Goal: Task Accomplishment & Management: Manage account settings

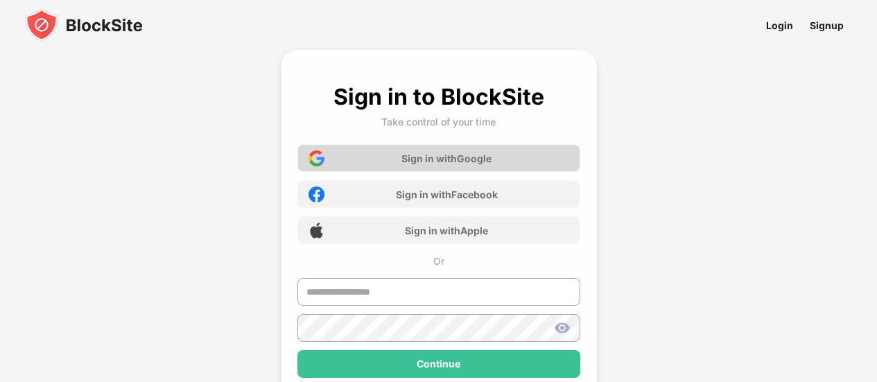
drag, startPoint x: 519, startPoint y: 138, endPoint x: 518, endPoint y: 146, distance: 8.4
click at [518, 139] on div "Sign in with Google Sign in with Facebook Sign in with Apple Or" at bounding box center [439, 243] width 283 height 214
click at [518, 150] on div "Sign in with Google" at bounding box center [439, 158] width 283 height 28
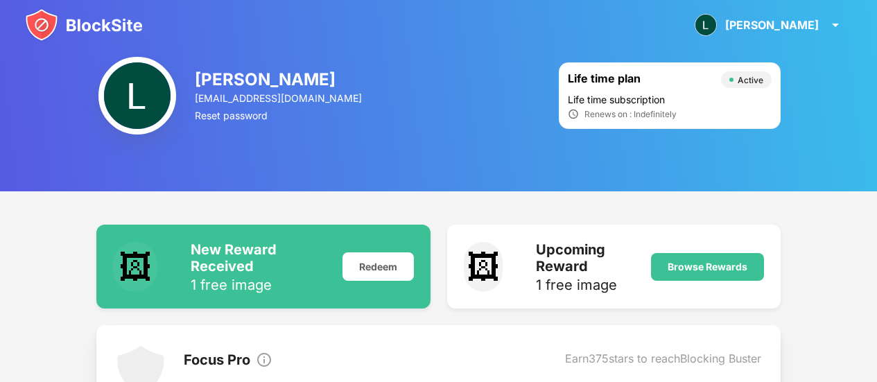
click at [92, 42] on div "[PERSON_NAME] View Account Insights Rewards Settings Support Log Out" at bounding box center [438, 25] width 877 height 50
click at [96, 36] on img at bounding box center [84, 24] width 118 height 33
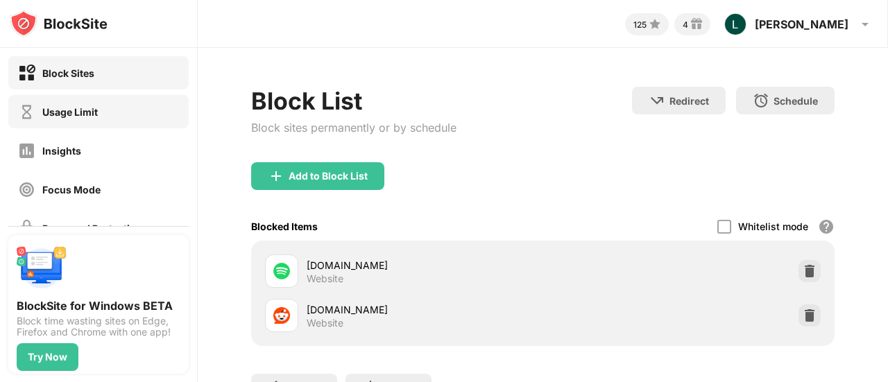
click at [124, 111] on div "Usage Limit" at bounding box center [98, 111] width 180 height 33
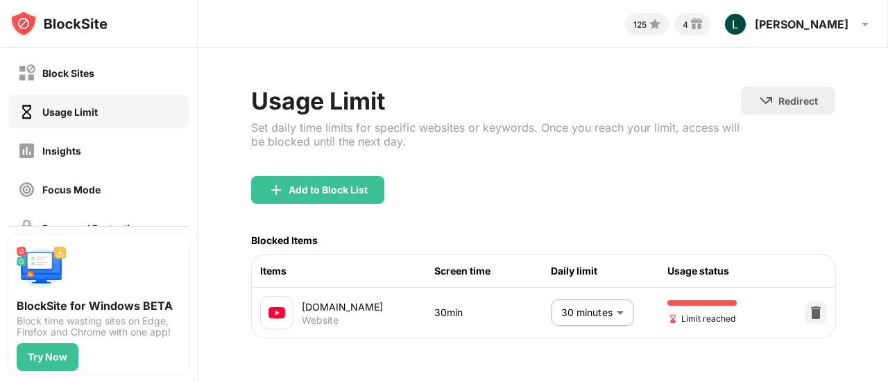
click at [592, 315] on body "Block Sites Usage Limit Insights Focus Mode Password Protection Custom Block Pa…" at bounding box center [444, 191] width 888 height 382
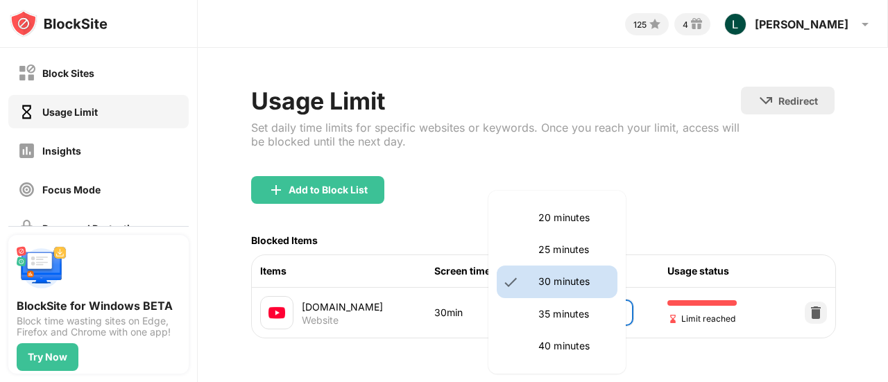
scroll to position [270, 0]
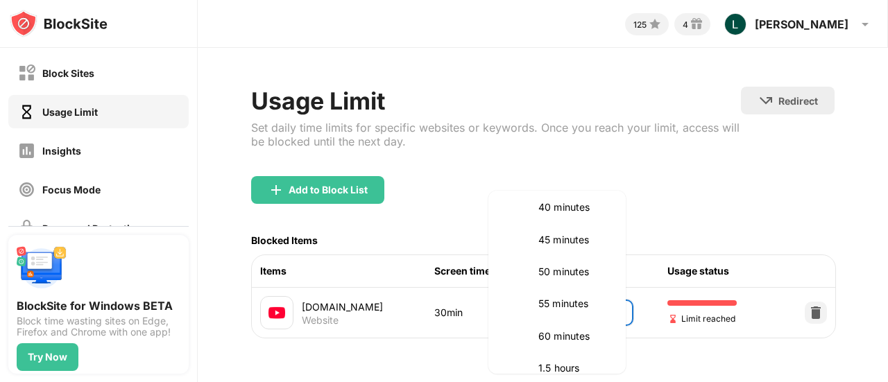
click at [559, 327] on li "60 minutes" at bounding box center [557, 336] width 121 height 32
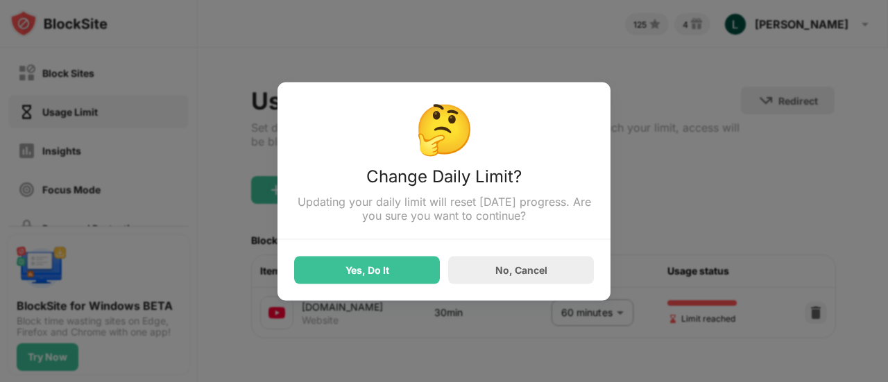
click at [372, 261] on div "Yes, Do It" at bounding box center [367, 270] width 146 height 28
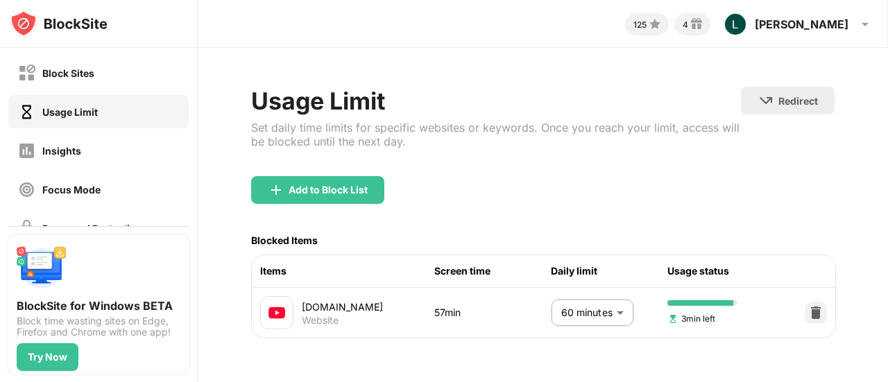
click at [600, 308] on body "Block Sites Usage Limit Insights Focus Mode Password Protection Custom Block Pa…" at bounding box center [444, 191] width 888 height 382
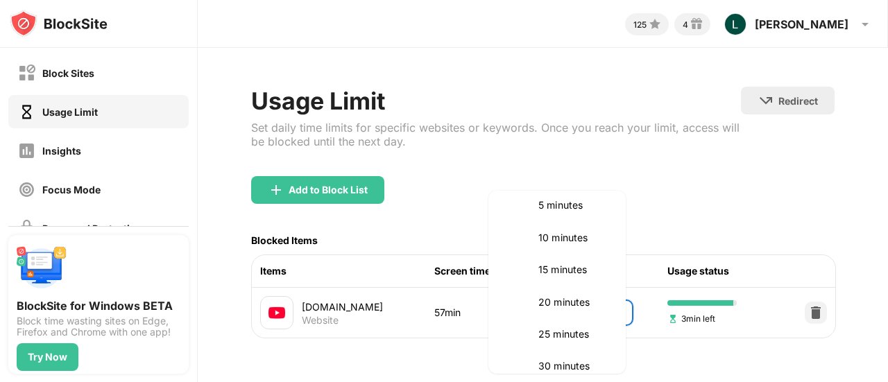
scroll to position [0, 0]
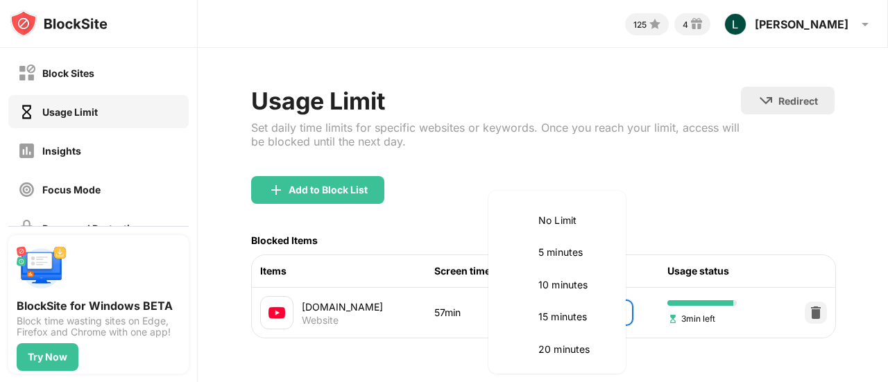
click at [562, 320] on p "15 minutes" at bounding box center [573, 316] width 71 height 15
type input "**"
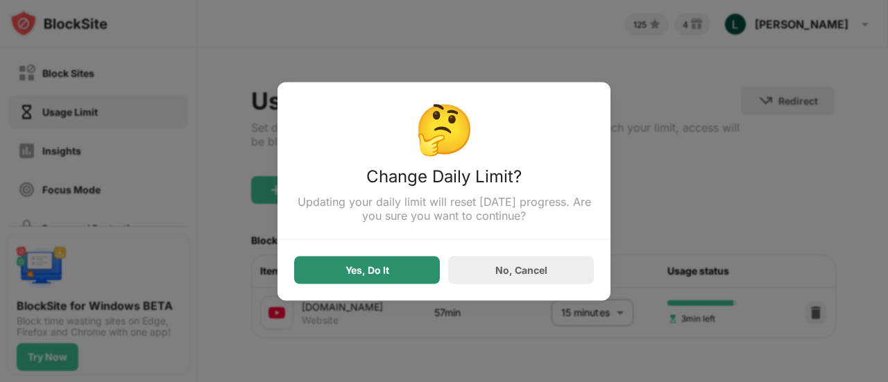
click at [345, 260] on div "Yes, Do It" at bounding box center [367, 270] width 146 height 28
